Goal: Task Accomplishment & Management: Use online tool/utility

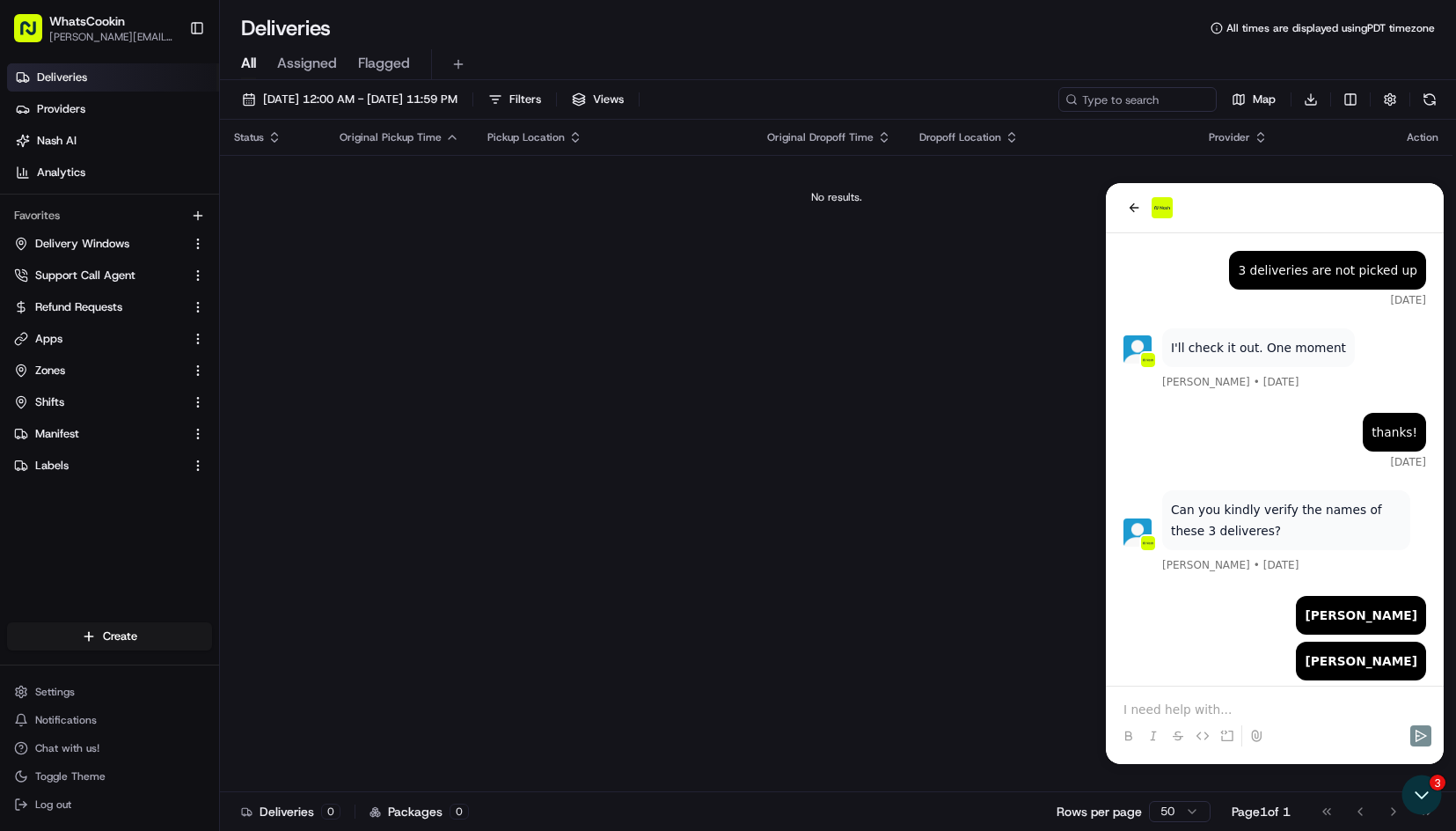
scroll to position [1961, 0]
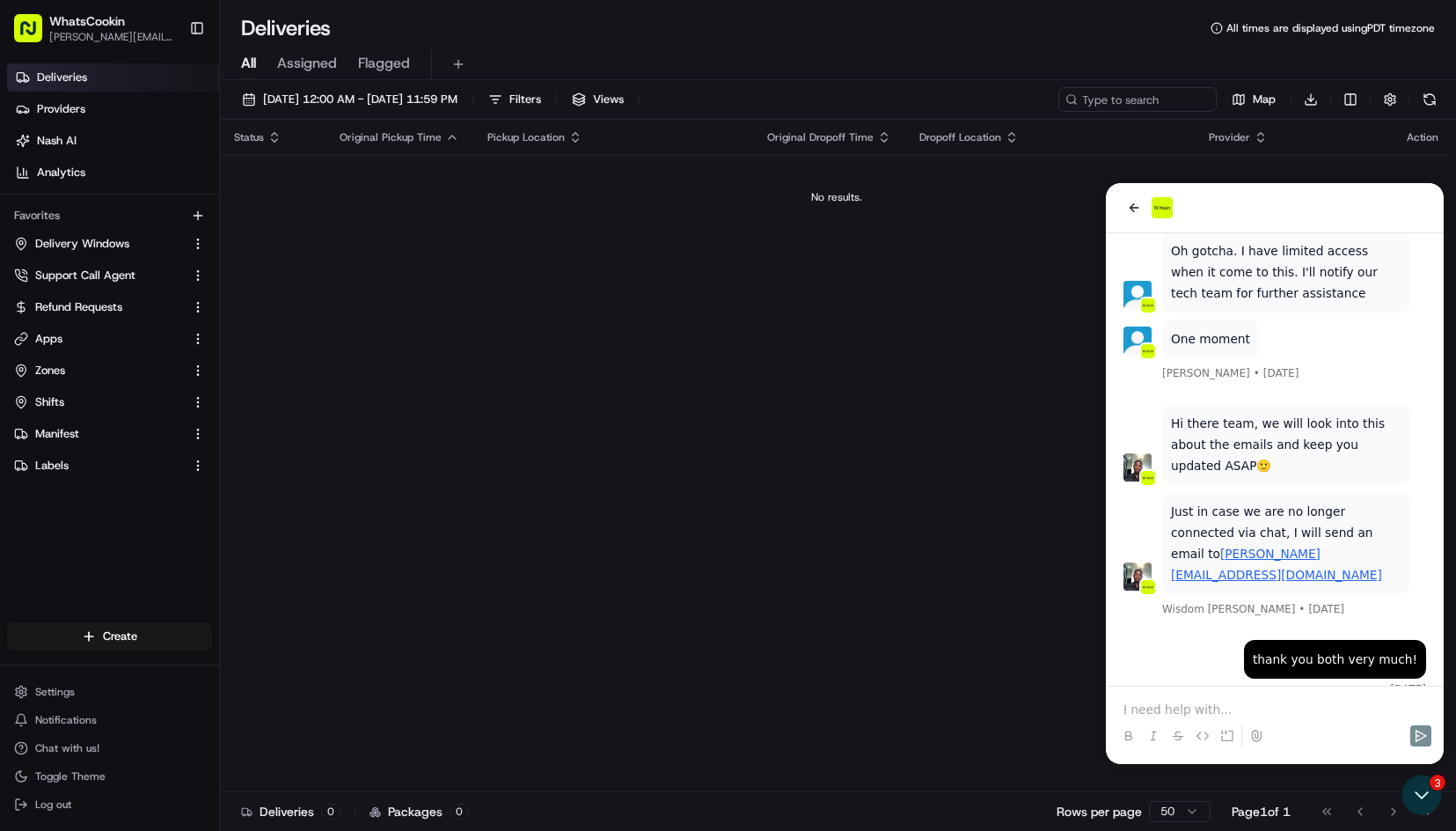
click at [723, 290] on div "Status Original Pickup Time Pickup Location Original Dropoff Time Dropoff Locat…" at bounding box center [836, 456] width 1233 height 673
click at [110, 649] on html "WhatsCookin [EMAIL_ADDRESS][DOMAIN_NAME] Toggle Sidebar Deliveries Providers [P…" at bounding box center [728, 416] width 1456 height 831
click at [287, 704] on link "CSV Upload" at bounding box center [318, 700] width 196 height 32
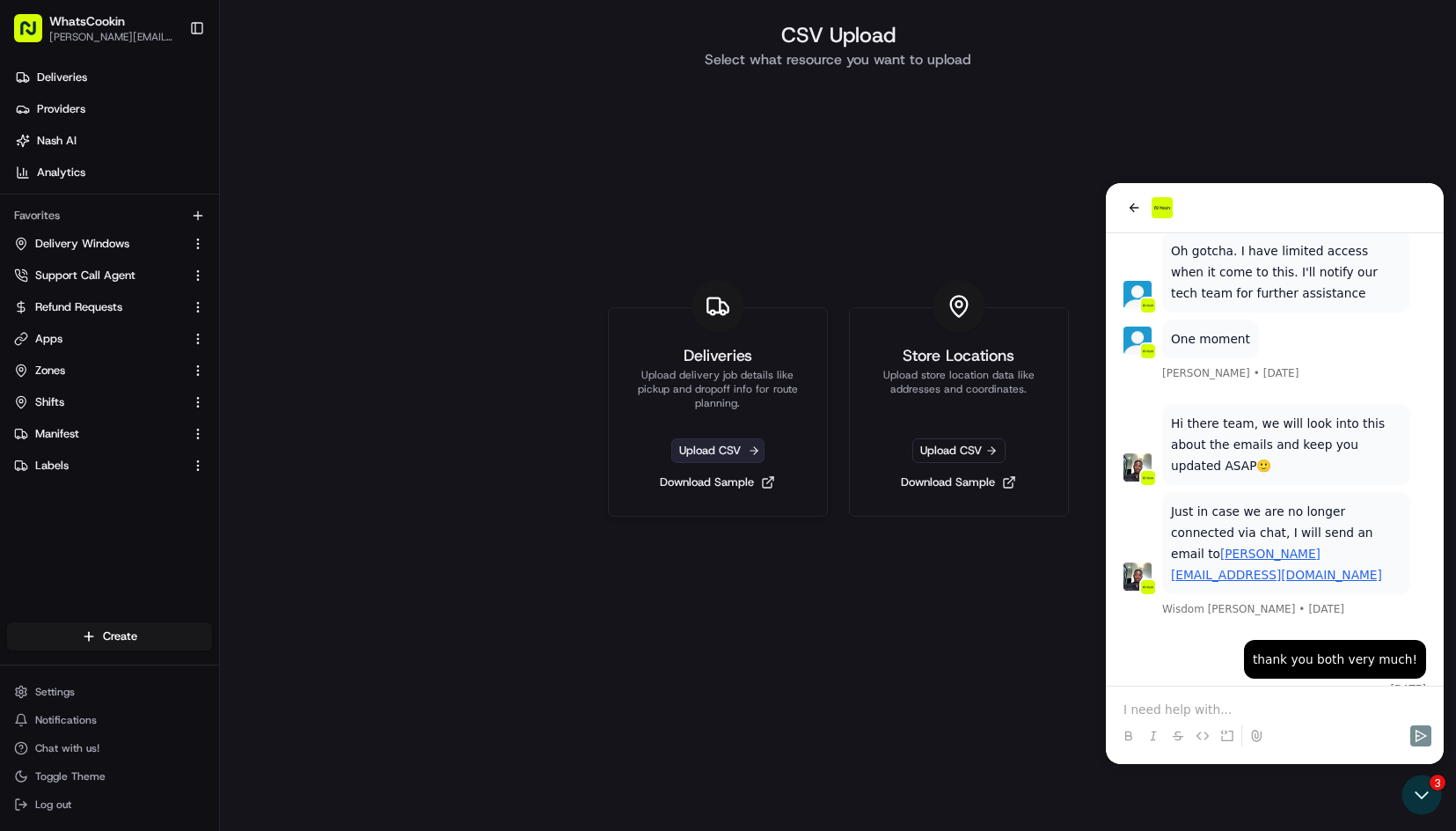
click at [717, 459] on span "Upload CSV" at bounding box center [718, 450] width 93 height 25
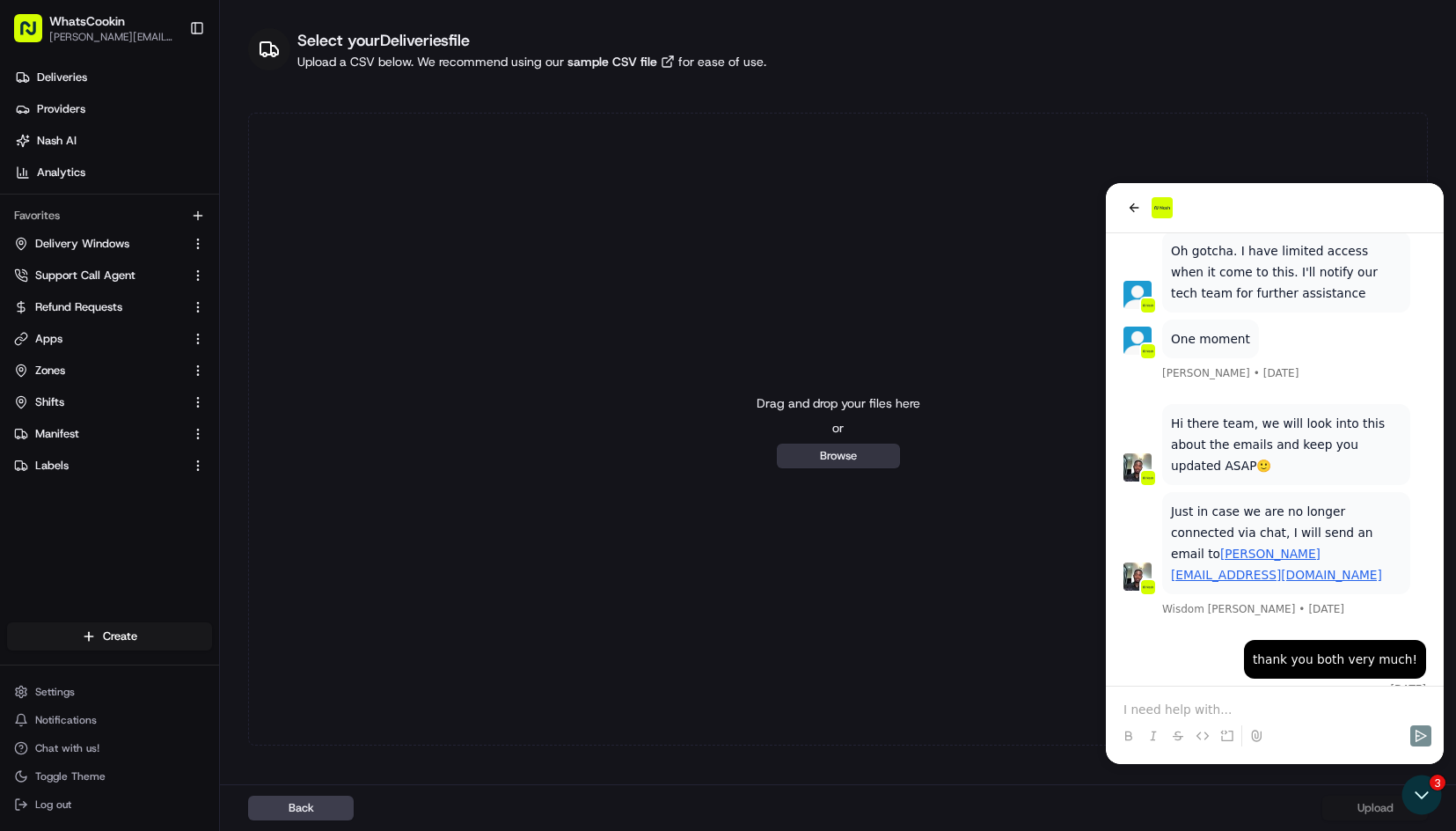
click at [834, 452] on button "Browse" at bounding box center [838, 456] width 124 height 25
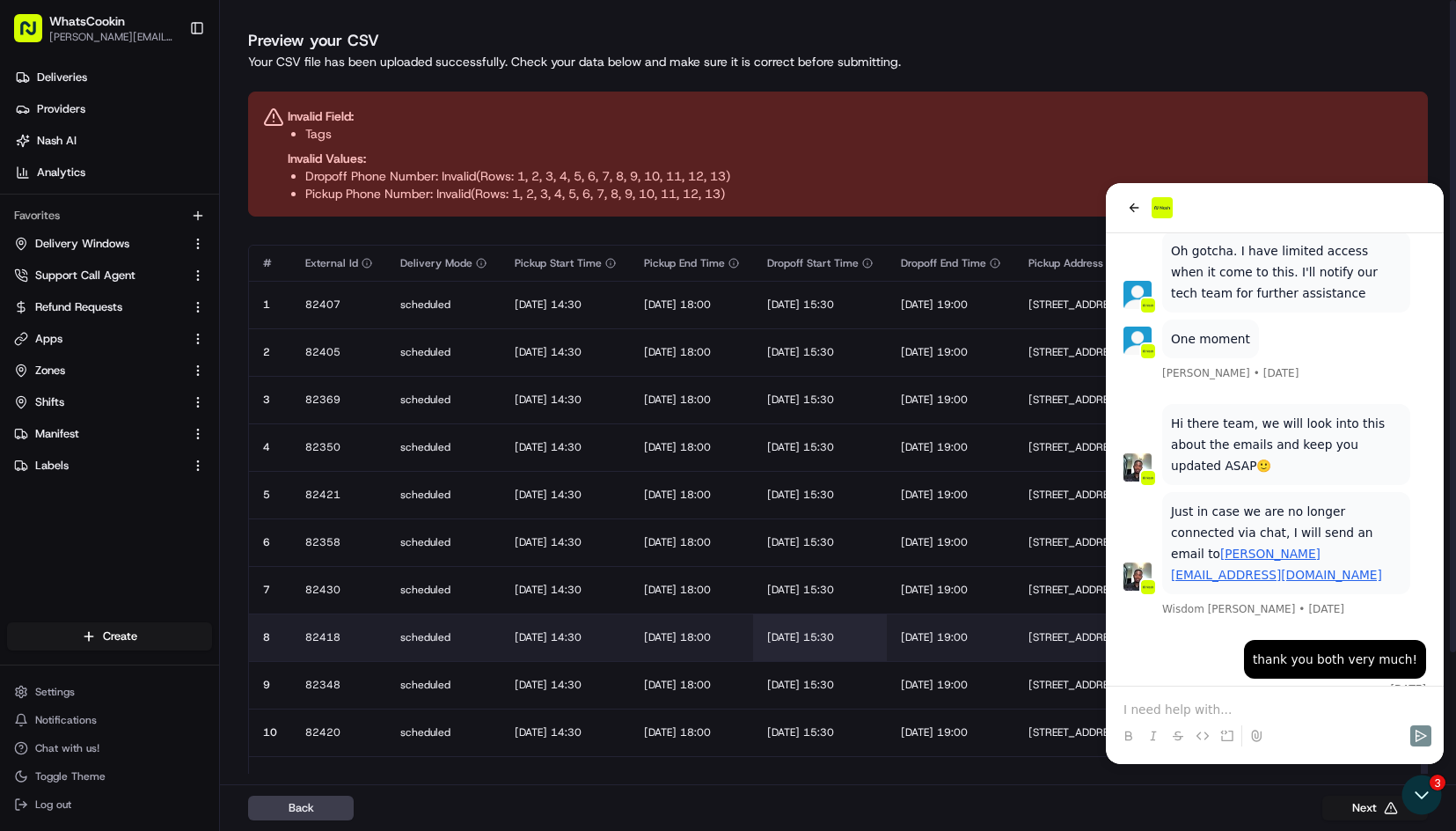
scroll to position [59, 0]
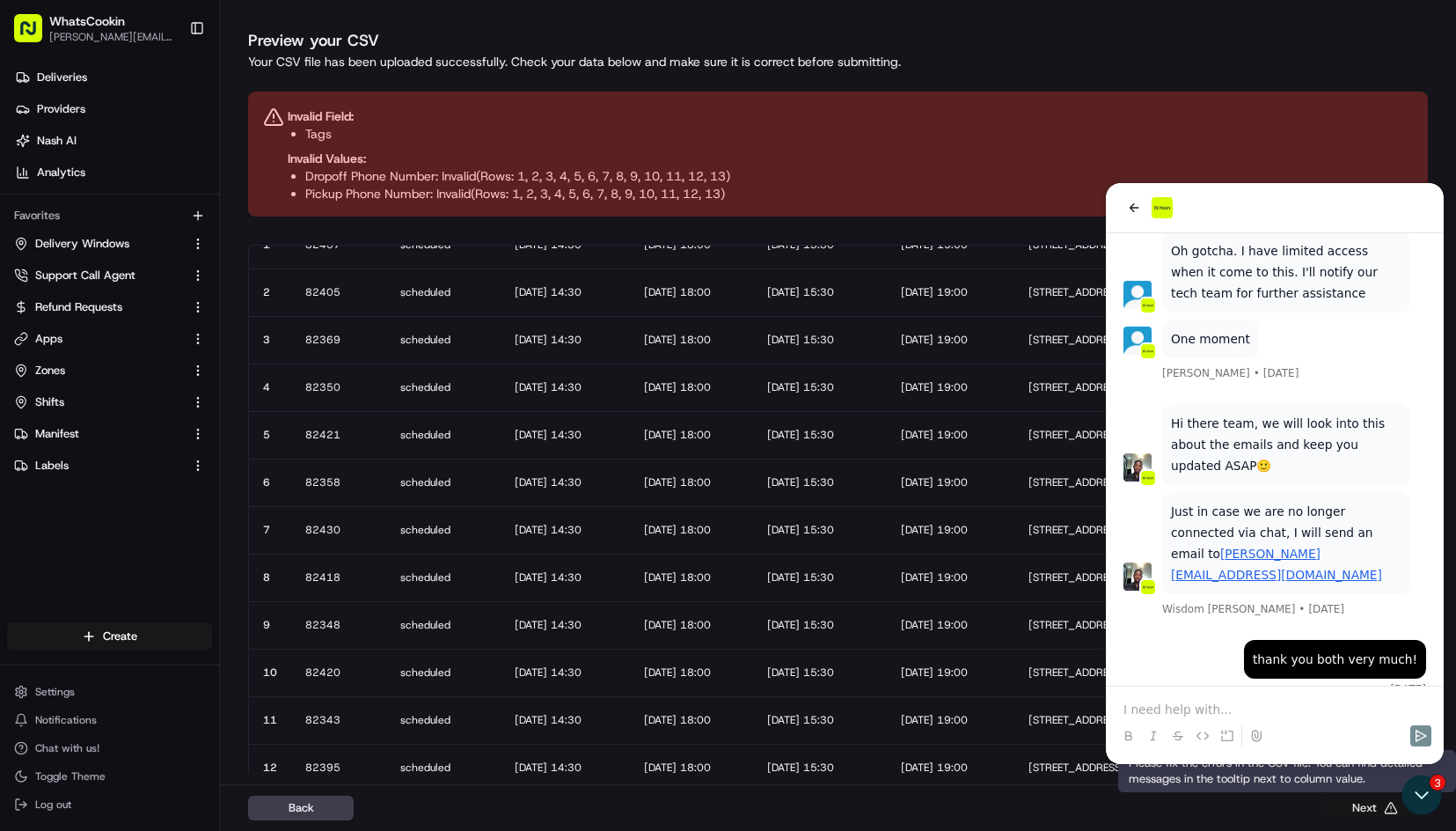
click at [1372, 803] on button "Next" at bounding box center [1375, 807] width 105 height 25
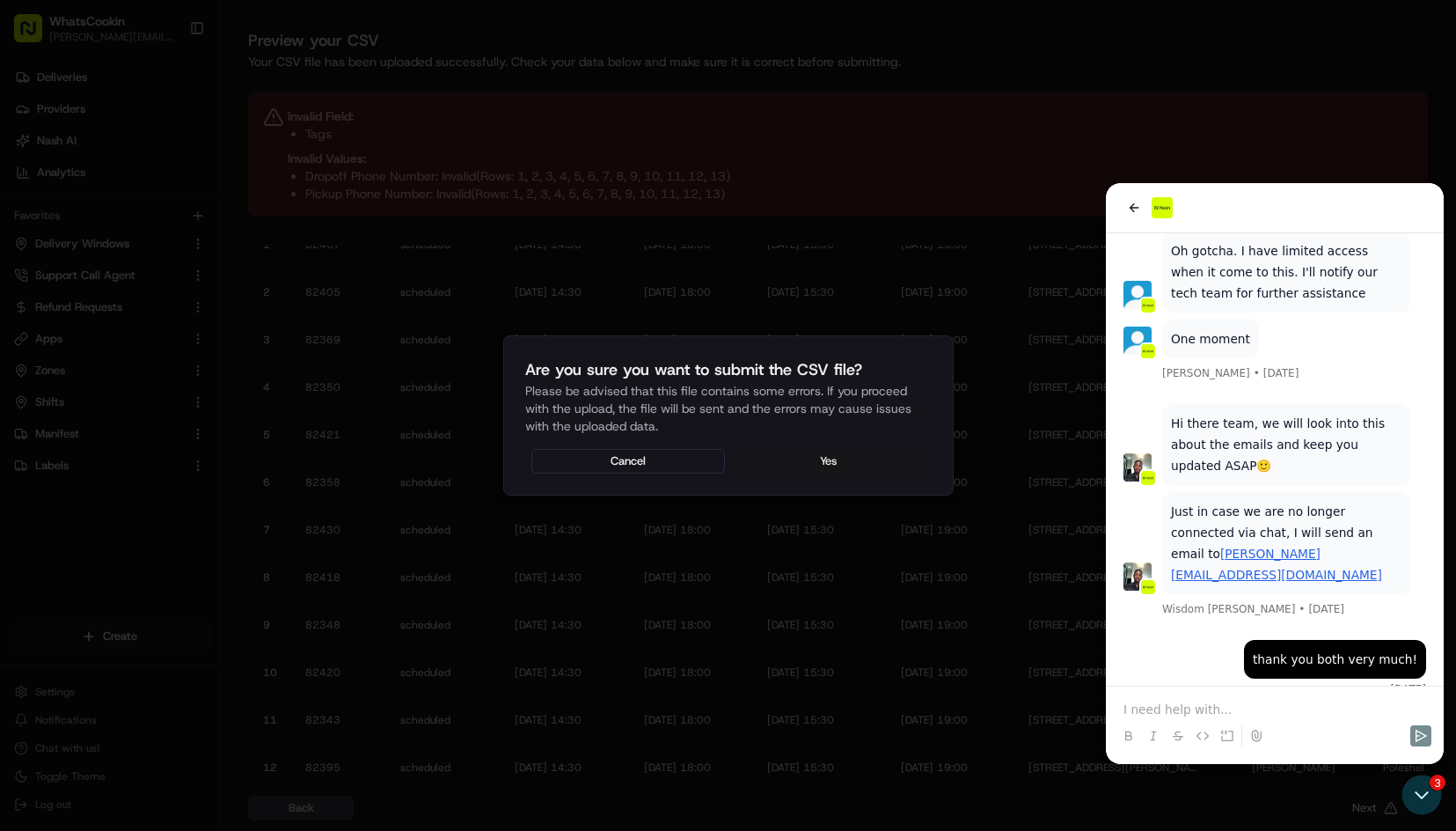
click at [822, 457] on button "Yes" at bounding box center [829, 460] width 194 height 25
